Goal: Transaction & Acquisition: Purchase product/service

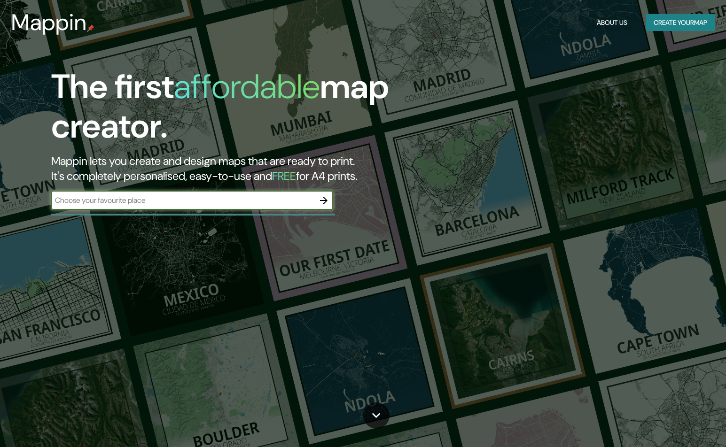
click at [327, 198] on icon "button" at bounding box center [323, 200] width 11 height 11
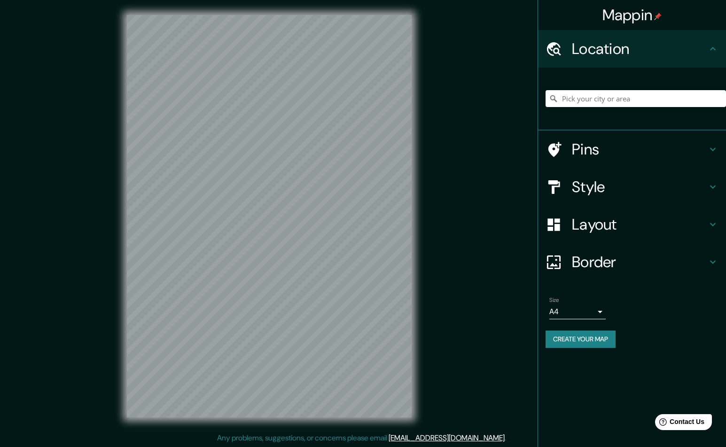
click at [615, 225] on h4 "Layout" at bounding box center [639, 224] width 135 height 19
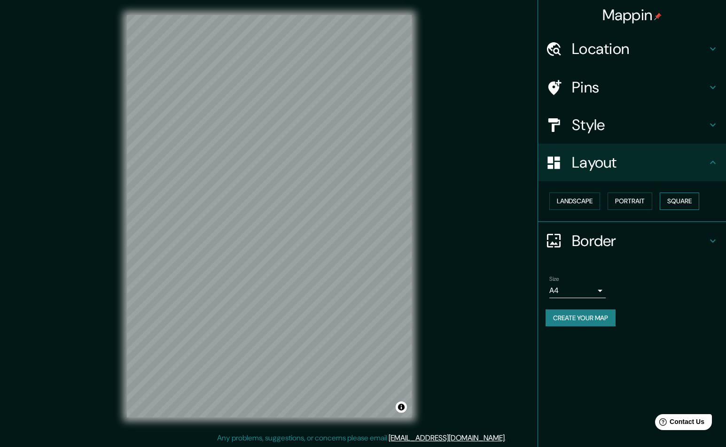
click at [680, 203] on button "Square" at bounding box center [679, 201] width 39 height 17
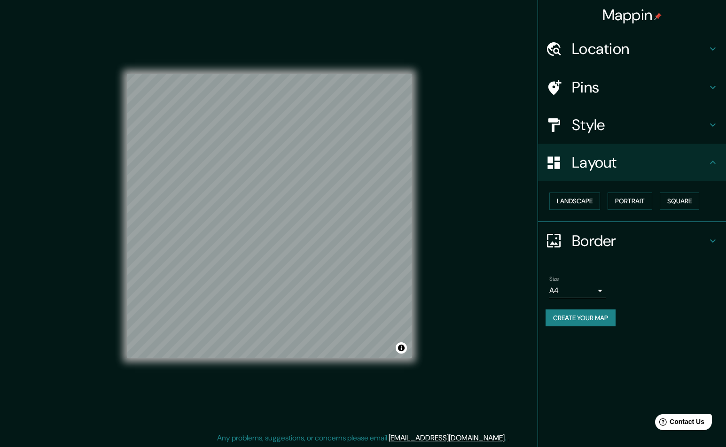
click at [644, 169] on h4 "Layout" at bounding box center [639, 162] width 135 height 19
click at [429, 124] on div "Mappin Location Pins Style Layout Landscape Portrait Square Border Choose a bor…" at bounding box center [363, 224] width 726 height 448
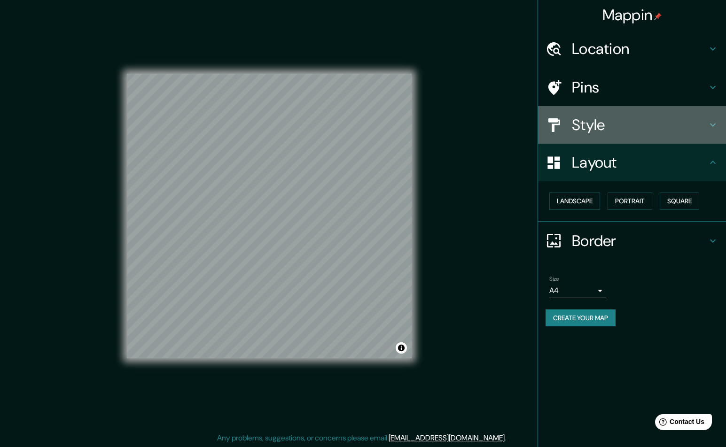
click at [566, 126] on div at bounding box center [559, 125] width 26 height 16
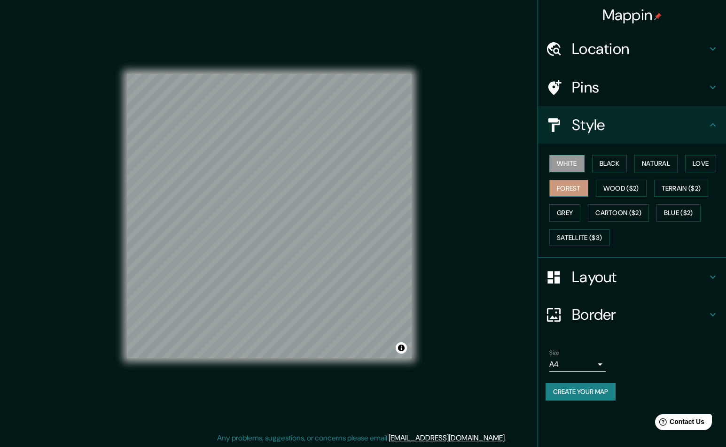
click at [577, 184] on button "Forest" at bounding box center [568, 188] width 39 height 17
click at [717, 48] on icon at bounding box center [712, 48] width 11 height 11
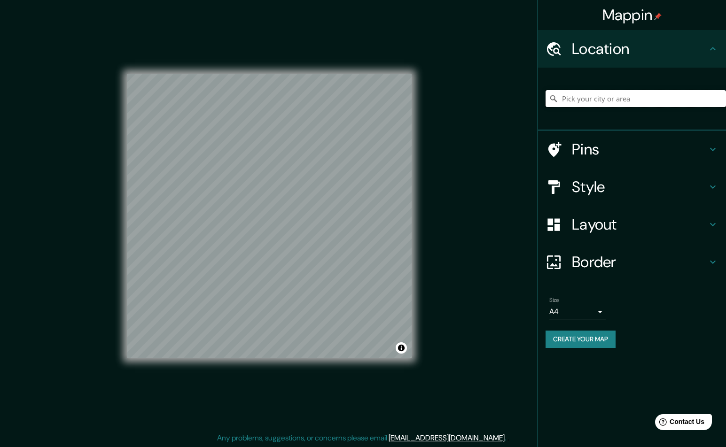
click at [626, 99] on input "Pick your city or area" at bounding box center [636, 98] width 180 height 17
click at [701, 105] on input "Carrer De [PERSON_NAME], [GEOGRAPHIC_DATA], [GEOGRAPHIC_DATA], [GEOGRAPHIC_DATA]" at bounding box center [636, 98] width 180 height 17
drag, startPoint x: 675, startPoint y: 101, endPoint x: 730, endPoint y: 97, distance: 55.6
click at [725, 97] on html "Mappin Location Carrer [GEOGRAPHIC_DATA][PERSON_NAME], [GEOGRAPHIC_DATA], [GEOG…" at bounding box center [363, 223] width 726 height 447
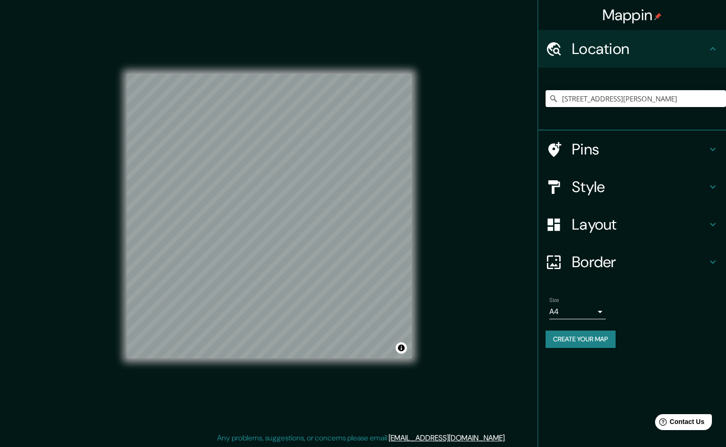
scroll to position [0, 0]
type input "[STREET_ADDRESS][PERSON_NAME]"
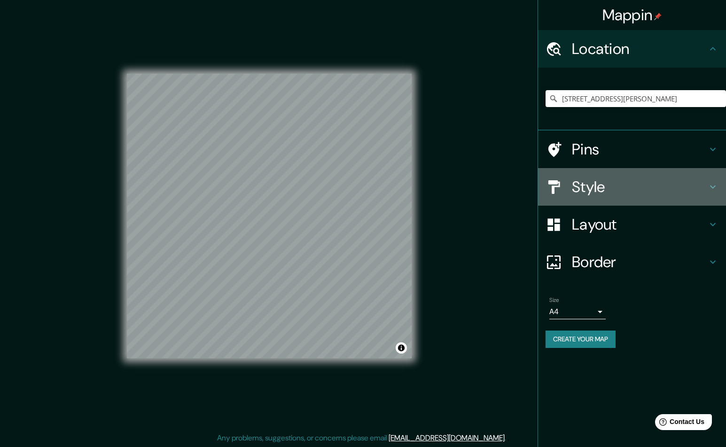
click at [625, 191] on h4 "Style" at bounding box center [639, 187] width 135 height 19
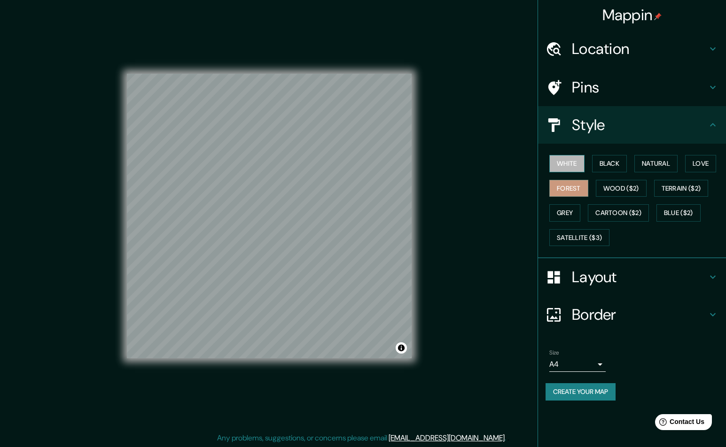
click at [577, 166] on button "White" at bounding box center [566, 163] width 35 height 17
click at [615, 163] on button "Black" at bounding box center [609, 163] width 35 height 17
click at [661, 165] on button "Natural" at bounding box center [655, 163] width 43 height 17
click at [692, 162] on button "Love" at bounding box center [700, 163] width 31 height 17
click at [576, 213] on button "Grey" at bounding box center [564, 212] width 31 height 17
